Goal: Communication & Community: Answer question/provide support

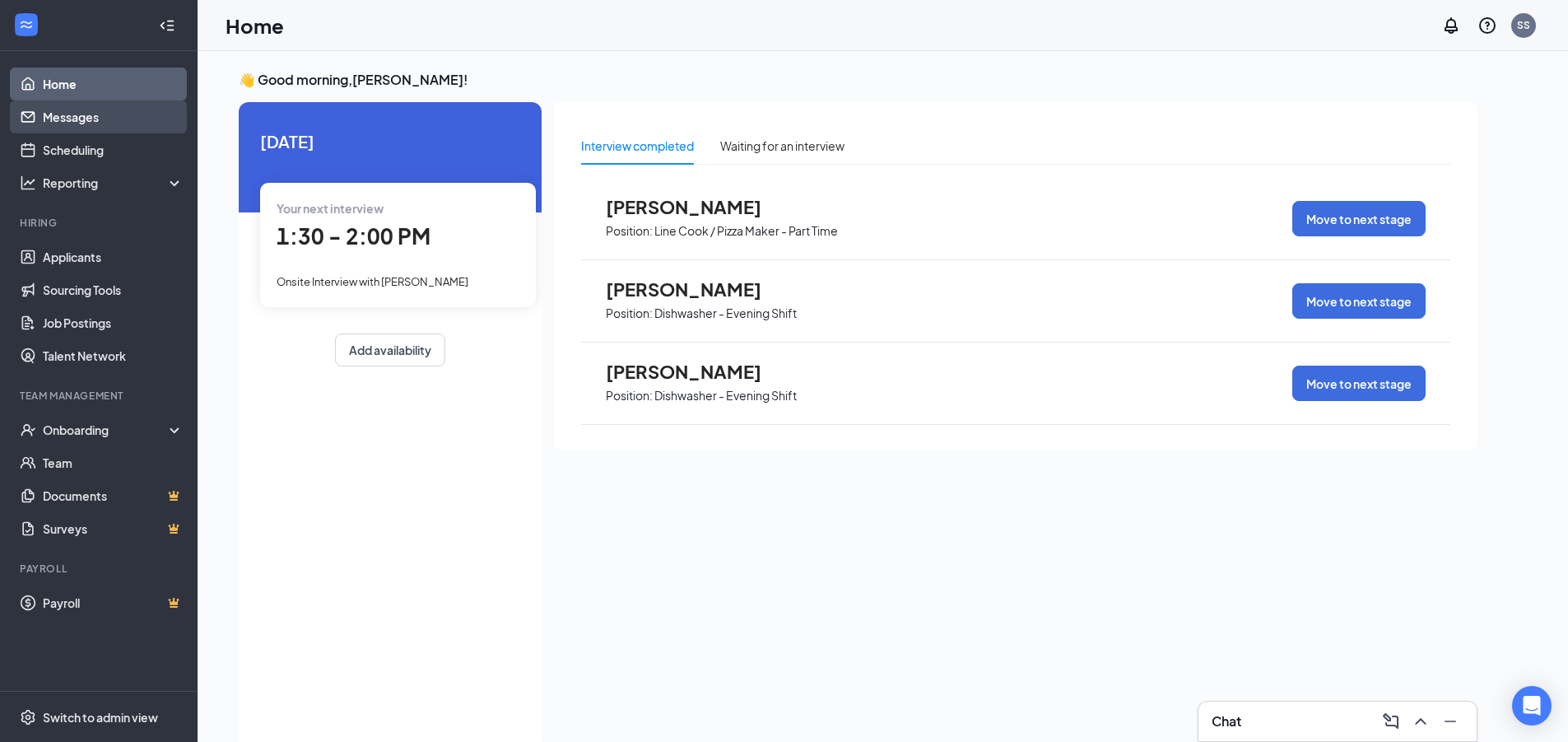
click at [72, 122] on link "Messages" at bounding box center [113, 117] width 141 height 33
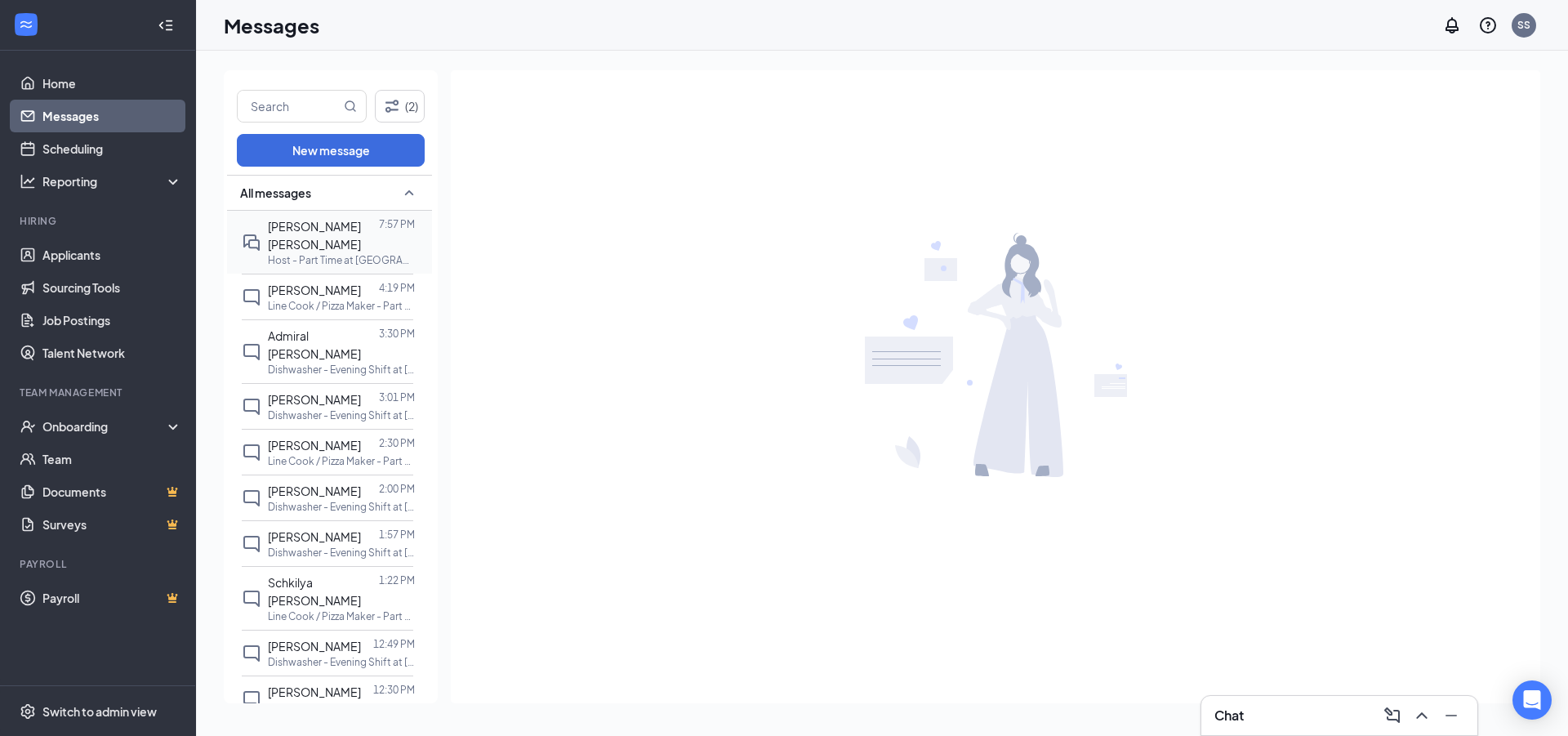
click at [348, 253] on p "Host - Part Time at [GEOGRAPHIC_DATA], [GEOGRAPHIC_DATA]" at bounding box center [342, 260] width 147 height 14
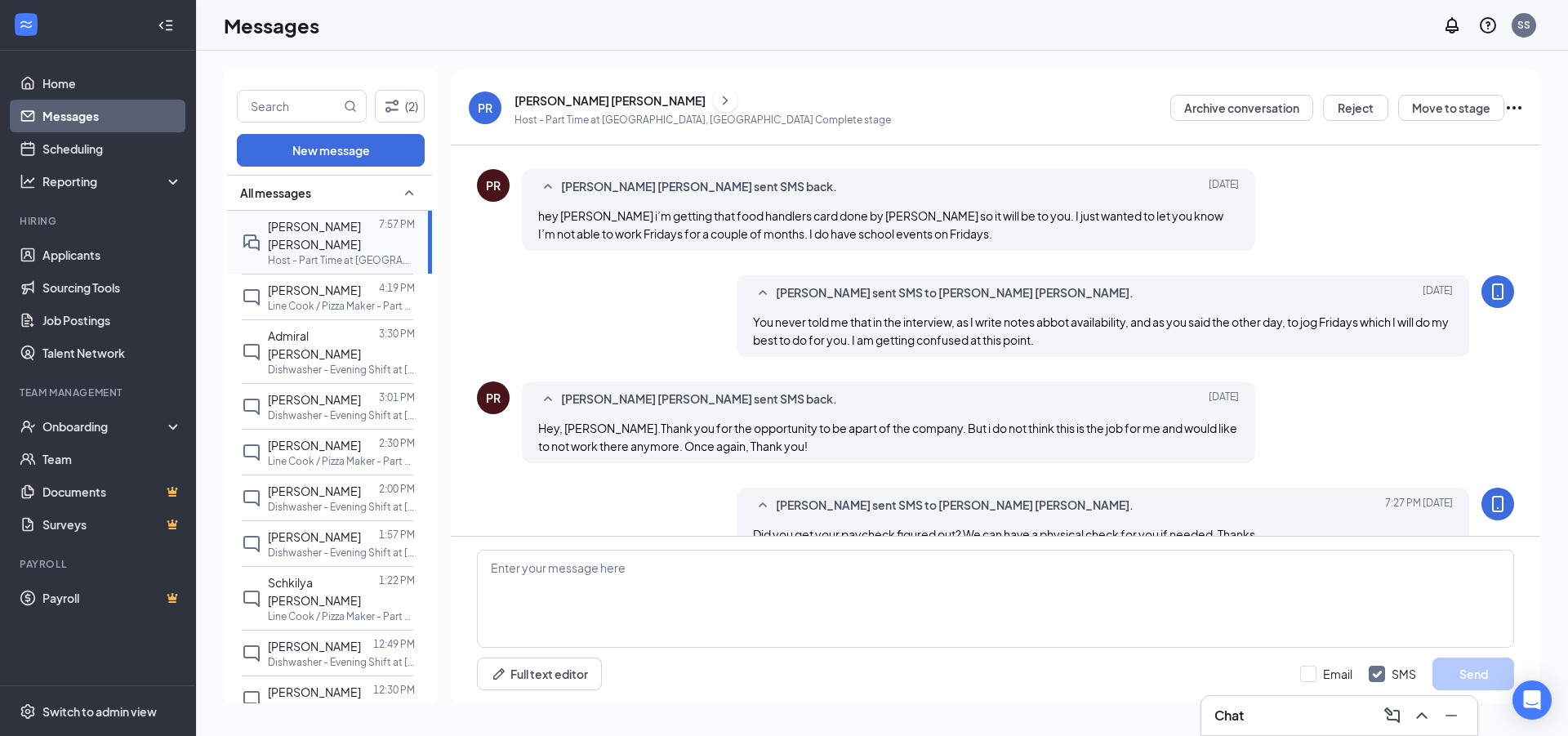
scroll to position [616, 0]
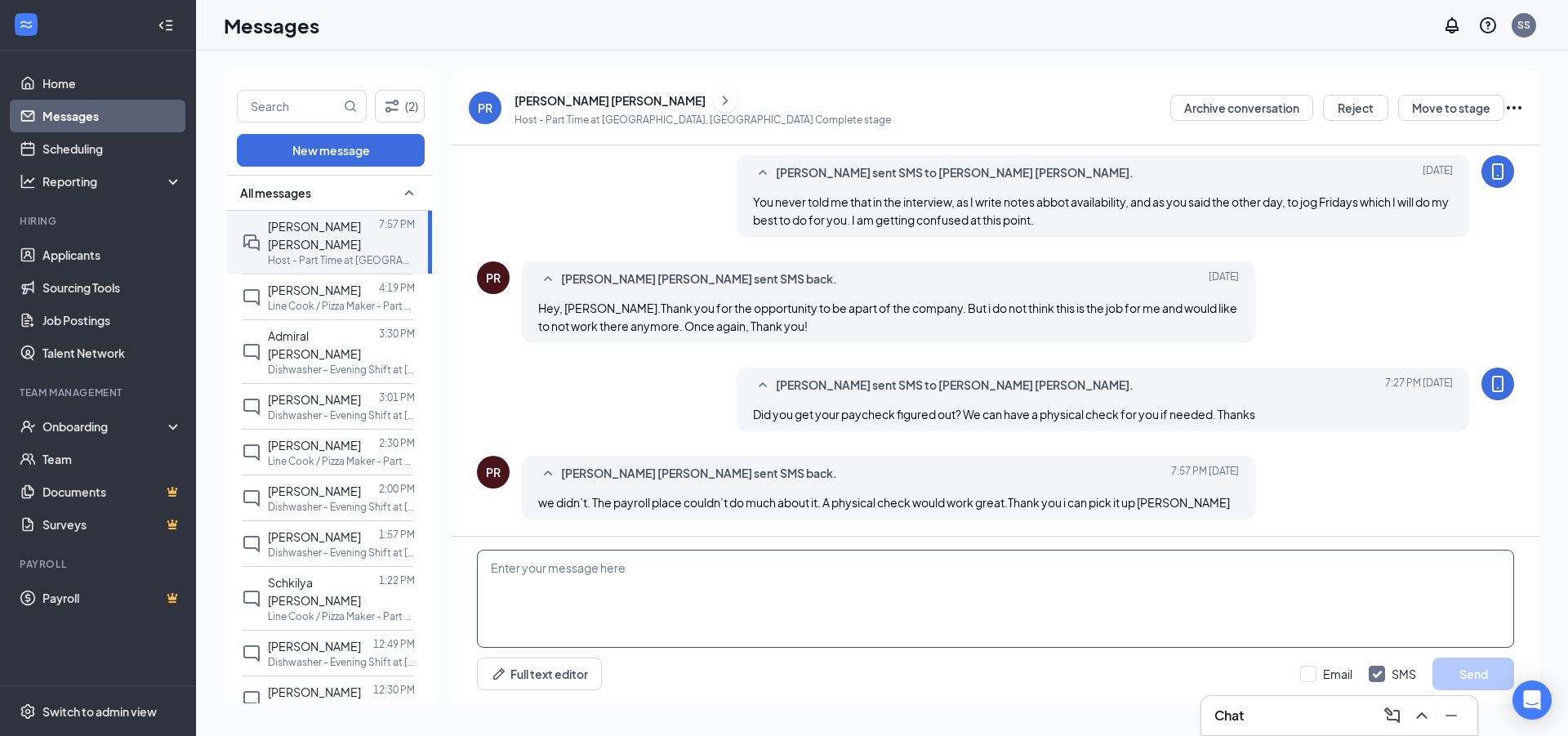
click at [727, 589] on textarea at bounding box center [996, 598] width 1037 height 98
click at [919, 565] on textarea "I don't think it will be here till Thursday. If it comes tomorrow, I will let y…" at bounding box center [996, 598] width 1037 height 98
type textarea "I don't think it will be here till Thursday. If it comes tomorrow, I will let y…"
click at [1479, 671] on button "Send" at bounding box center [1473, 673] width 81 height 33
